Goal: Task Accomplishment & Management: Complete application form

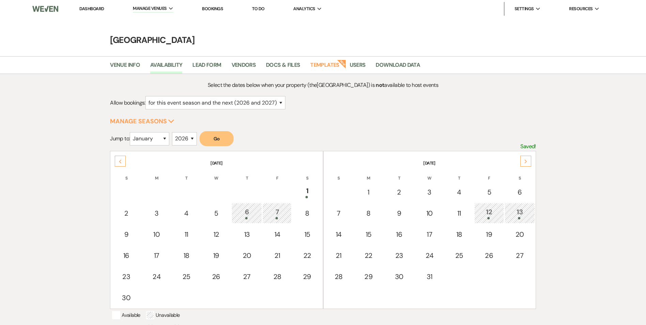
select select "2"
select select "2026"
click at [89, 8] on link "Dashboard" at bounding box center [91, 9] width 25 height 6
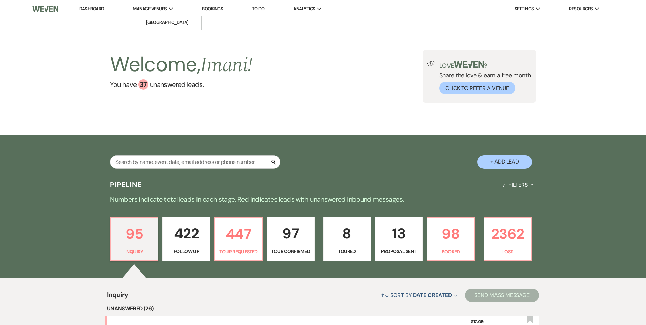
click at [169, 10] on div "Manage Venues Expand" at bounding box center [153, 8] width 41 height 7
click at [158, 11] on span "Manage Venues" at bounding box center [150, 8] width 34 height 7
click at [158, 28] on link "[GEOGRAPHIC_DATA]" at bounding box center [167, 23] width 68 height 14
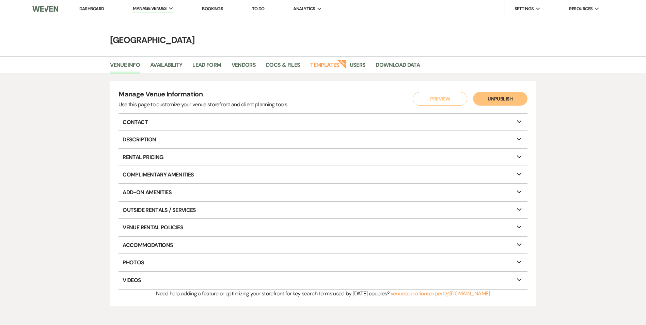
click at [175, 59] on div "Venue Info Availability Lead Form Vendors Docs & Files Templates New Users Down…" at bounding box center [323, 65] width 646 height 18
click at [175, 68] on link "Availability" at bounding box center [166, 67] width 32 height 13
select select "2"
select select "2026"
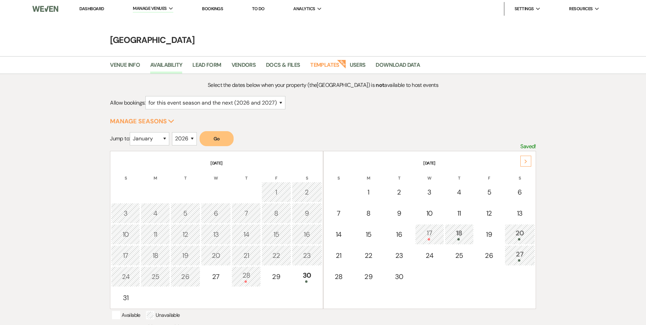
click at [461, 230] on div "18" at bounding box center [459, 234] width 21 height 13
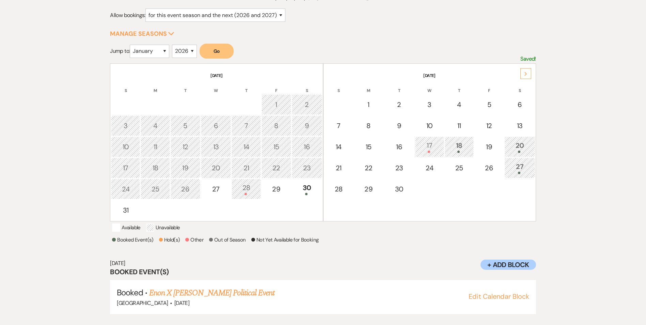
scroll to position [99, 0]
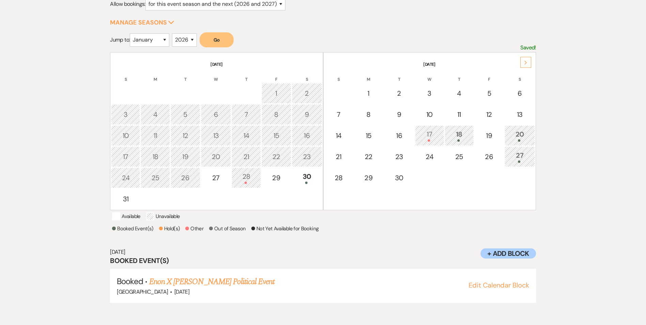
click at [421, 136] on div "17" at bounding box center [429, 135] width 21 height 13
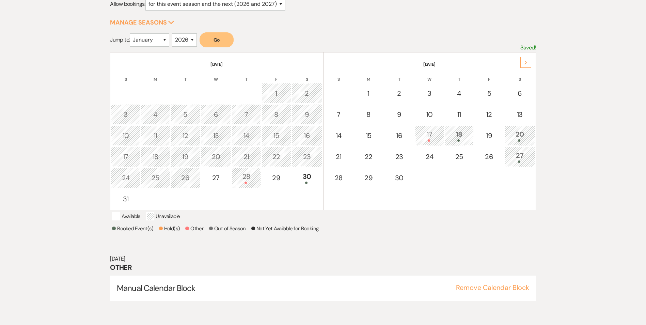
click at [432, 141] on div at bounding box center [429, 140] width 21 height 2
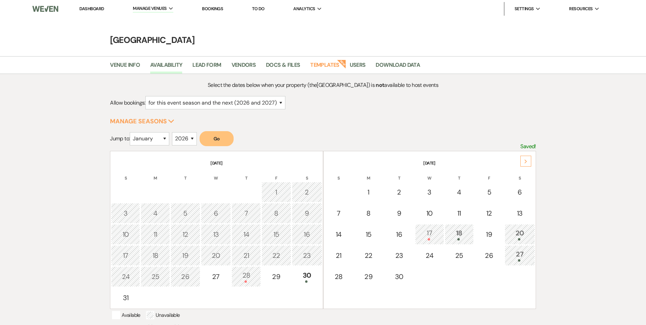
click at [86, 11] on link "Dashboard" at bounding box center [91, 9] width 25 height 6
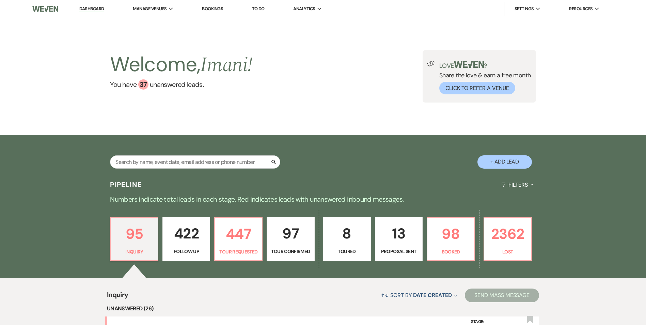
click at [494, 155] on button "+ Add Lead" at bounding box center [505, 161] width 55 height 13
select select "637"
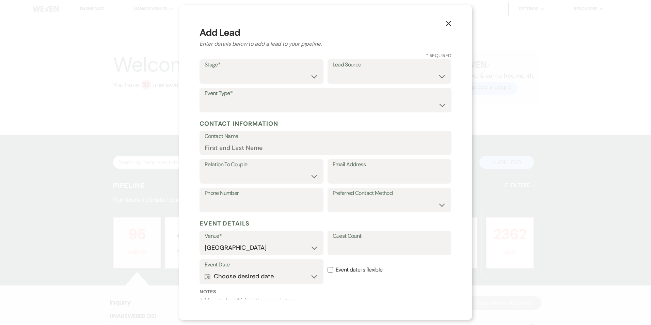
click at [274, 83] on div "Stage* Inquiry Follow Up Tour Requested Tour Confirmed Toured Proposal Sent Boo…" at bounding box center [262, 71] width 124 height 25
click at [273, 75] on select "Inquiry Follow Up Tour Requested Tour Confirmed Toured Proposal Sent Booked Lost" at bounding box center [262, 76] width 114 height 13
select select "1"
click at [205, 70] on select "Inquiry Follow Up Tour Requested Tour Confirmed Toured Proposal Sent Booked Lost" at bounding box center [262, 76] width 114 height 13
click at [350, 77] on select "Weven Venue Website Instagram Facebook Pinterest Google The Knot Wedding Wire H…" at bounding box center [390, 76] width 114 height 13
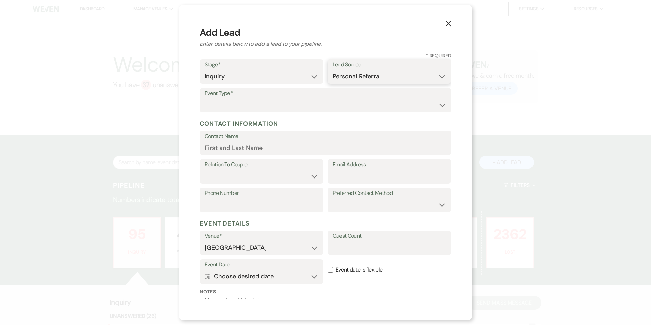
click at [333, 70] on select "Weven Venue Website Instagram Facebook Pinterest Google The Knot Wedding Wire H…" at bounding box center [390, 76] width 114 height 13
click at [376, 70] on select "Weven Venue Website Instagram Facebook Pinterest Google The Knot Wedding Wire H…" at bounding box center [390, 76] width 114 height 13
select select "20"
click at [333, 70] on select "Weven Venue Website Instagram Facebook Pinterest Google The Knot Wedding Wire H…" at bounding box center [390, 76] width 114 height 13
click at [256, 105] on select "Wedding Anniversary Party Baby Shower Bachelorette / Bachelor Party Birthday Pa…" at bounding box center [326, 104] width 242 height 13
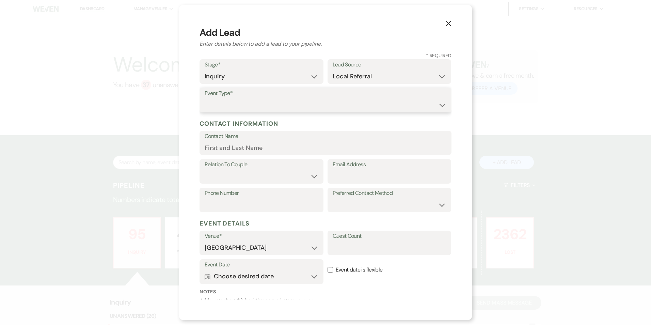
select select "7"
click at [205, 98] on select "Wedding Anniversary Party Baby Shower Bachelorette / Bachelor Party Birthday Pa…" at bounding box center [326, 104] width 242 height 13
click at [231, 148] on input "Contact Name" at bounding box center [326, 147] width 242 height 13
click at [399, 167] on label "Email Address" at bounding box center [390, 165] width 114 height 10
click at [399, 170] on input "Email Address" at bounding box center [390, 176] width 114 height 13
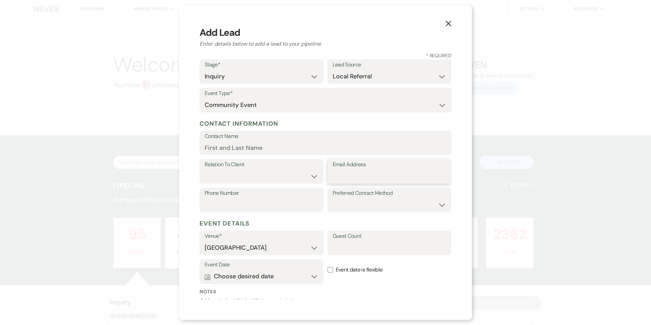
drag, startPoint x: 399, startPoint y: 167, endPoint x: 383, endPoint y: 175, distance: 18.3
click at [383, 175] on input "Email Address" at bounding box center [390, 176] width 114 height 13
paste input "[PERSON_NAME][EMAIL_ADDRESS][PERSON_NAME][DOMAIN_NAME]"
type input "[PERSON_NAME][EMAIL_ADDRESS][PERSON_NAME][DOMAIN_NAME]"
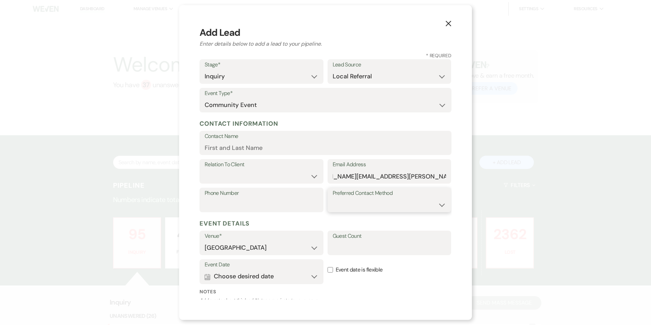
click at [378, 201] on select "Email Phone Text" at bounding box center [390, 204] width 114 height 13
select select "email"
click at [333, 198] on select "Email Phone Text" at bounding box center [390, 204] width 114 height 13
click at [275, 199] on input "Phone Number" at bounding box center [262, 204] width 114 height 13
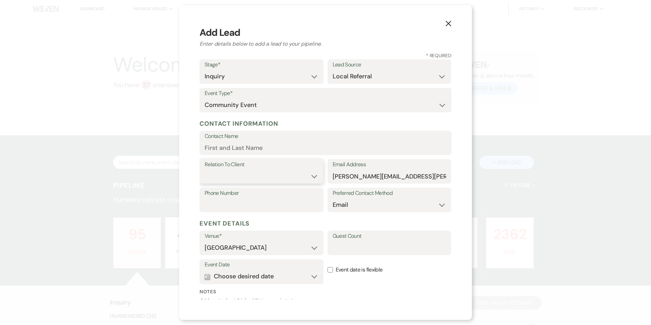
click at [259, 173] on select "Client Event Planner Parent of Client Family Member Friend Other" at bounding box center [262, 176] width 114 height 13
click at [254, 144] on input "Contact Name" at bounding box center [326, 147] width 242 height 13
click at [218, 153] on input "Contact Name" at bounding box center [326, 147] width 242 height 13
paste input "[PERSON_NAME],"
type input "[PERSON_NAME] w/ [GEOGRAPHIC_DATA][PERSON_NAME]"
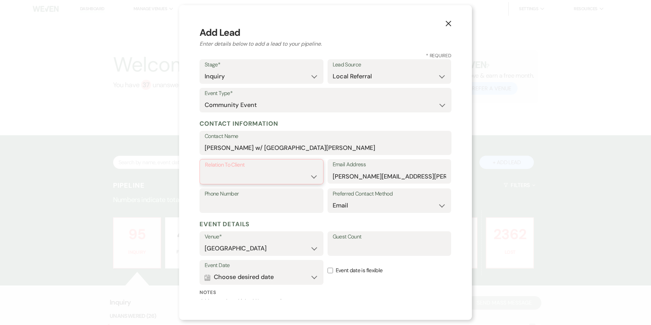
click at [261, 174] on select "Client Event Planner Parent of Client Family Member Friend Other" at bounding box center [261, 176] width 113 height 13
select select "1"
click at [205, 170] on select "Client Event Planner Parent of Client Family Member Friend Other" at bounding box center [261, 176] width 113 height 13
click at [258, 206] on input "Phone Number" at bounding box center [262, 204] width 114 height 13
click at [221, 206] on input "Phone Number" at bounding box center [262, 204] width 114 height 13
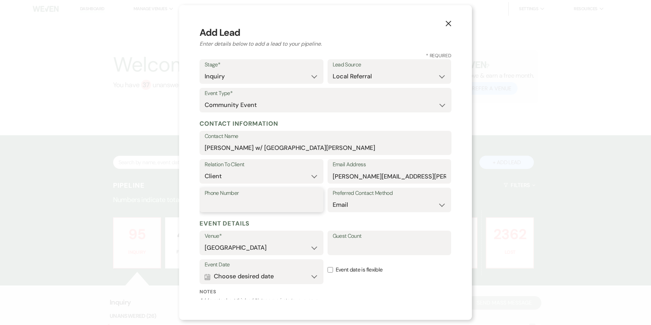
paste input "470.927.8899"
click at [232, 205] on input "470.927.8899" at bounding box center [262, 204] width 114 height 13
type input "4709278899"
click at [364, 249] on input "Guest Count" at bounding box center [390, 247] width 114 height 13
click at [347, 268] on label "Event date is flexible" at bounding box center [390, 269] width 124 height 21
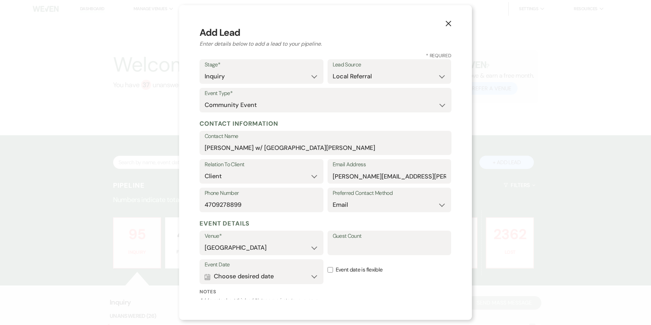
click at [333, 268] on input "Event date is flexible" at bounding box center [330, 269] width 5 height 5
click at [329, 267] on input "Event date is flexible" at bounding box center [330, 269] width 5 height 5
checkbox input "false"
click at [286, 270] on button "Calendar Choose desired date Expand" at bounding box center [262, 277] width 114 height 14
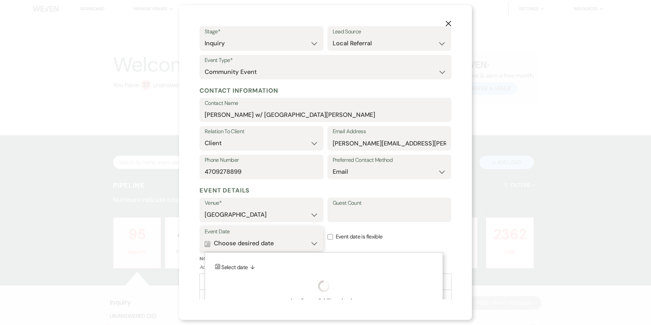
scroll to position [61, 0]
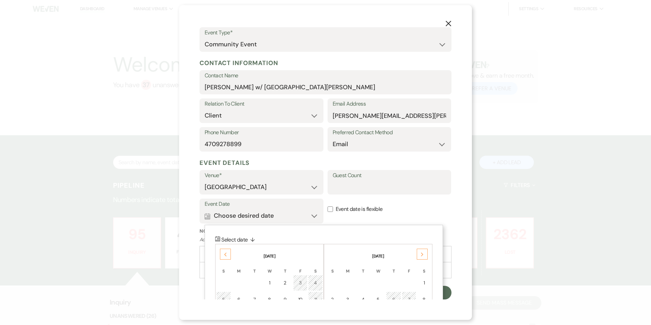
click at [229, 255] on div "Previous" at bounding box center [225, 254] width 11 height 11
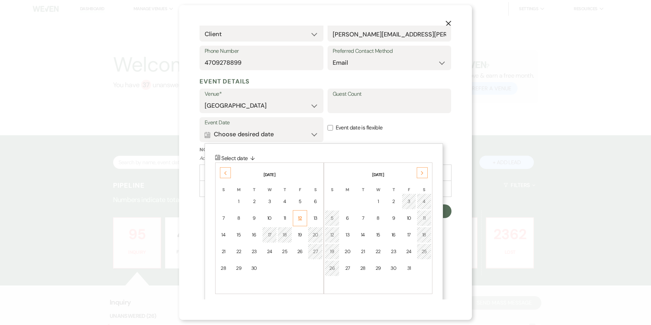
scroll to position [147, 0]
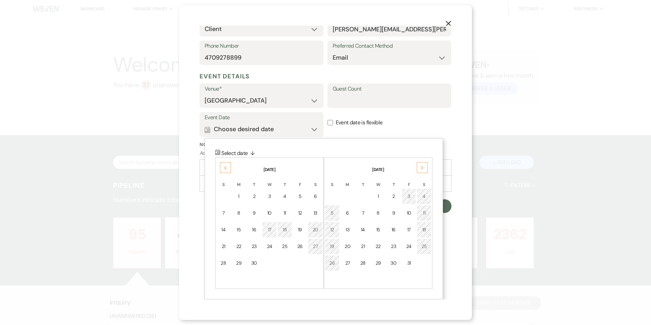
click at [285, 229] on div "18" at bounding box center [285, 229] width 6 height 7
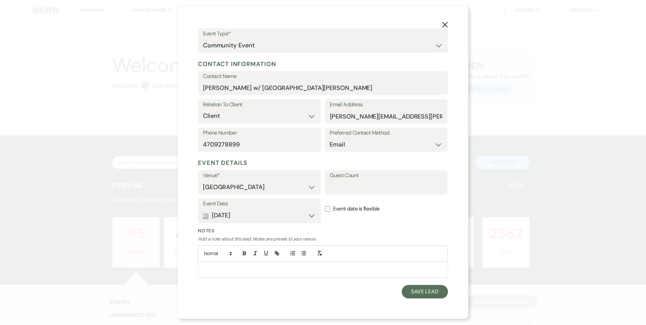
scroll to position [61, 0]
click at [277, 277] on div at bounding box center [325, 270] width 251 height 16
click at [232, 277] on div at bounding box center [325, 270] width 251 height 16
paste div
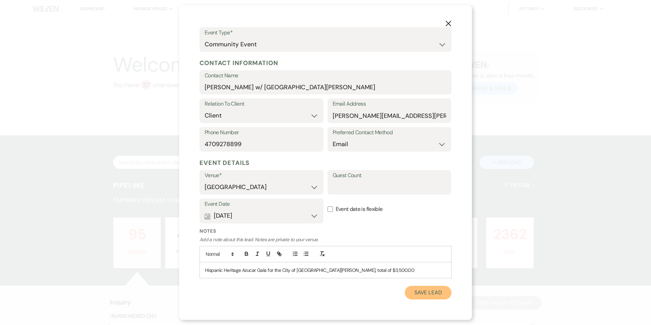
click at [419, 289] on button "Save Lead" at bounding box center [428, 293] width 47 height 14
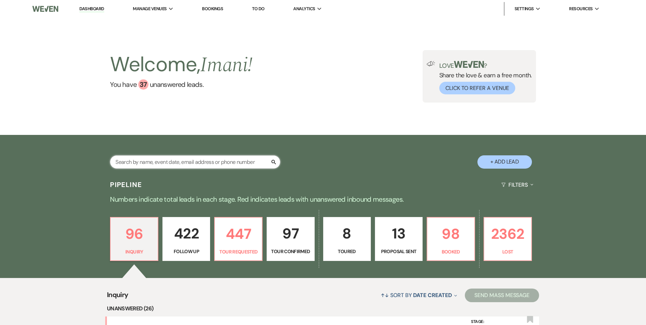
click at [189, 162] on input "text" at bounding box center [195, 161] width 170 height 13
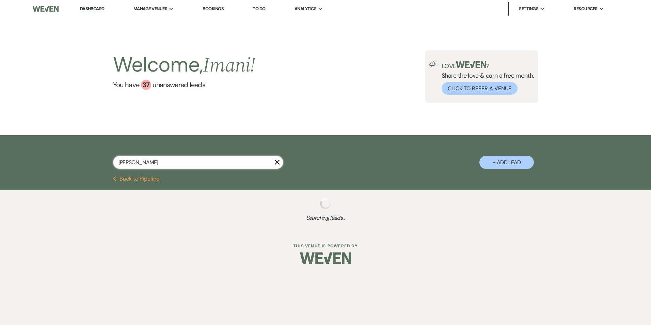
type input "[PERSON_NAME]-"
select select "2"
select select "8"
select select "1"
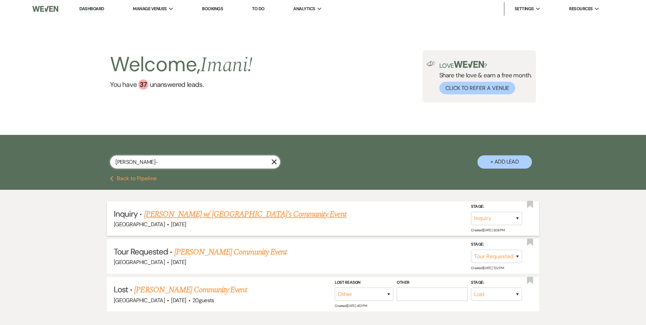
type input "[PERSON_NAME]-"
click at [190, 215] on link "[PERSON_NAME] w/ [GEOGRAPHIC_DATA]'s Community Event" at bounding box center [245, 214] width 202 height 12
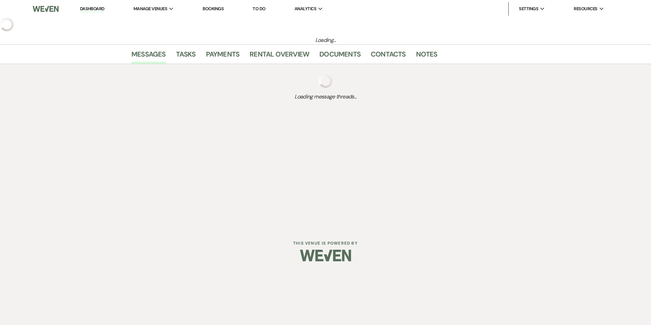
select select "20"
select select "7"
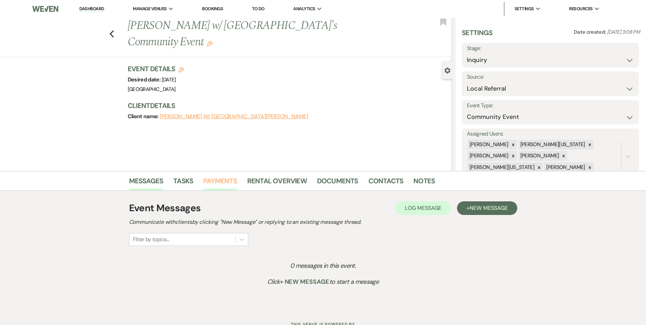
click at [217, 179] on link "Payments" at bounding box center [220, 182] width 34 height 15
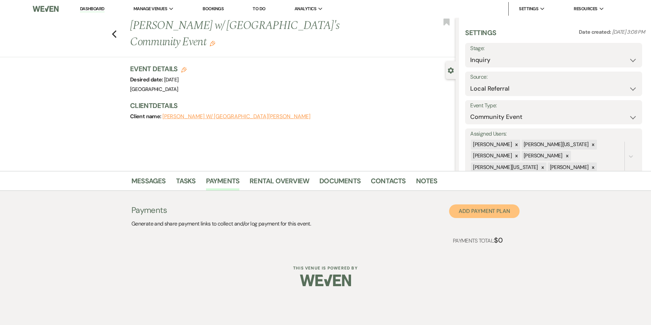
click at [475, 212] on button "Add Payment Plan" at bounding box center [484, 211] width 71 height 14
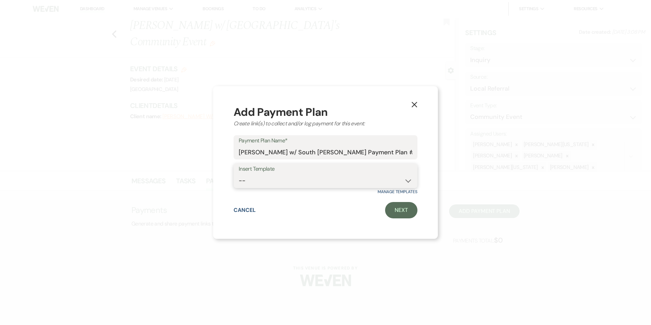
click at [299, 182] on select "--" at bounding box center [326, 180] width 174 height 13
click at [297, 177] on select "--" at bounding box center [326, 180] width 174 height 13
click at [404, 210] on link "Next" at bounding box center [401, 210] width 32 height 16
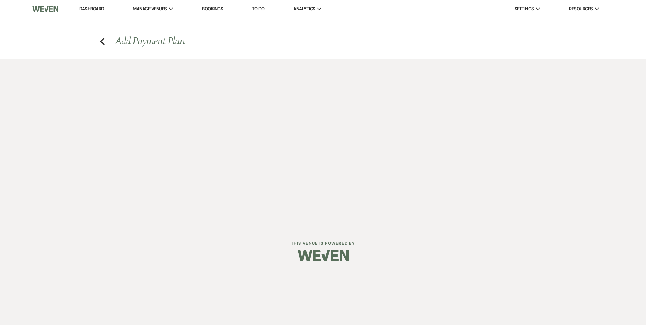
select select "2"
select select "percentage"
select select "false"
select select "client"
select select "weeks"
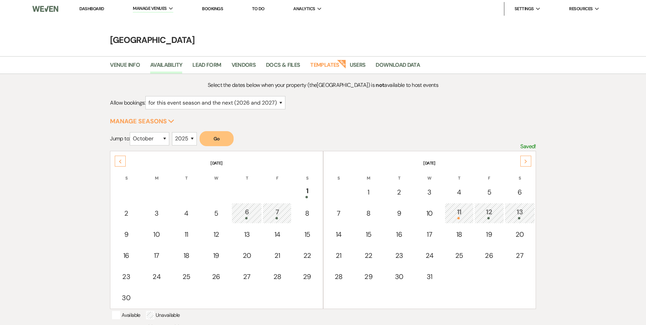
select select "2"
select select "10"
